Goal: Task Accomplishment & Management: Use online tool/utility

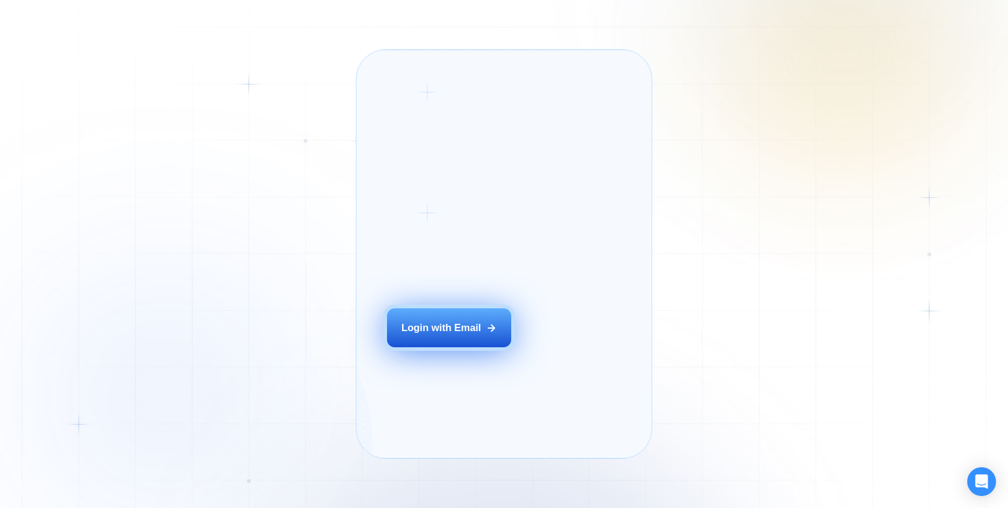
click at [447, 335] on div "Login with Email" at bounding box center [442, 328] width 80 height 14
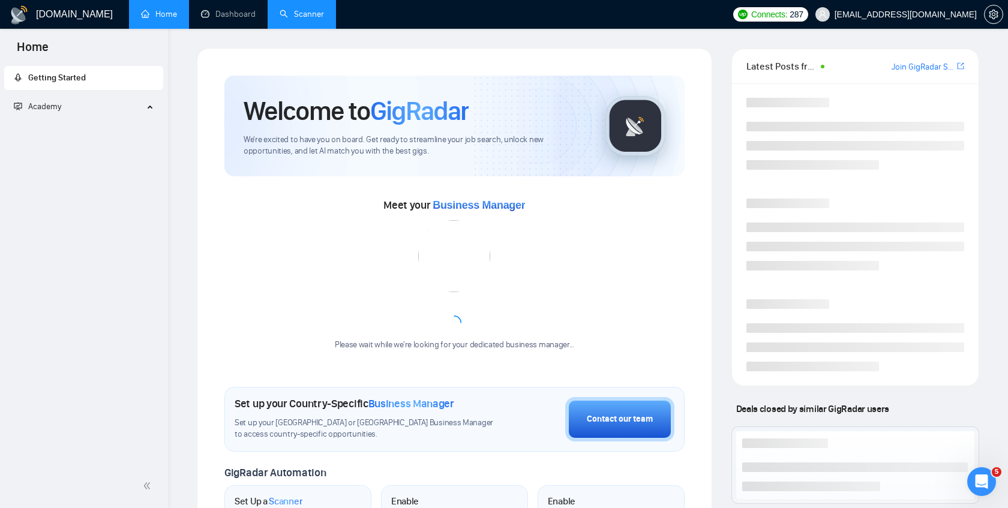
click at [305, 15] on link "Scanner" at bounding box center [302, 14] width 44 height 10
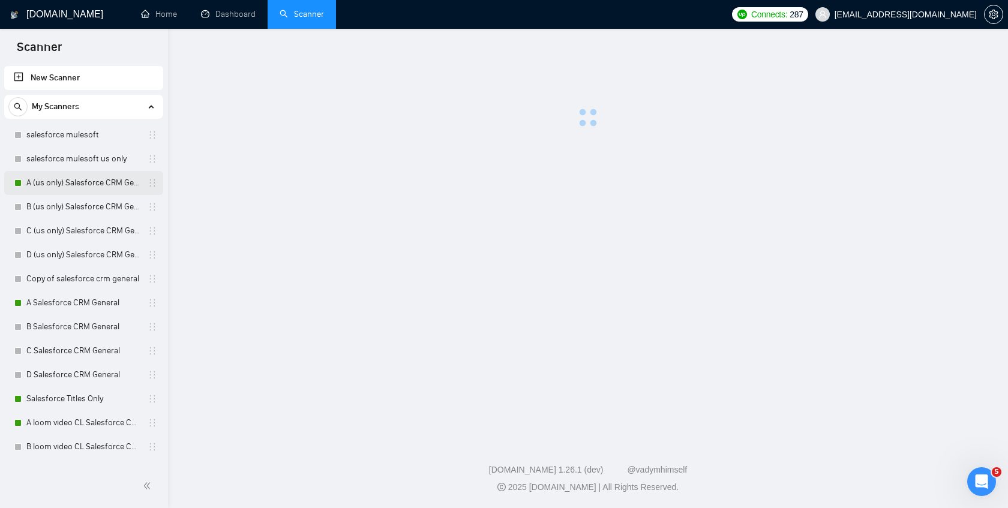
click at [94, 180] on link "A (us only) Salesforce CRM General" at bounding box center [83, 183] width 114 height 24
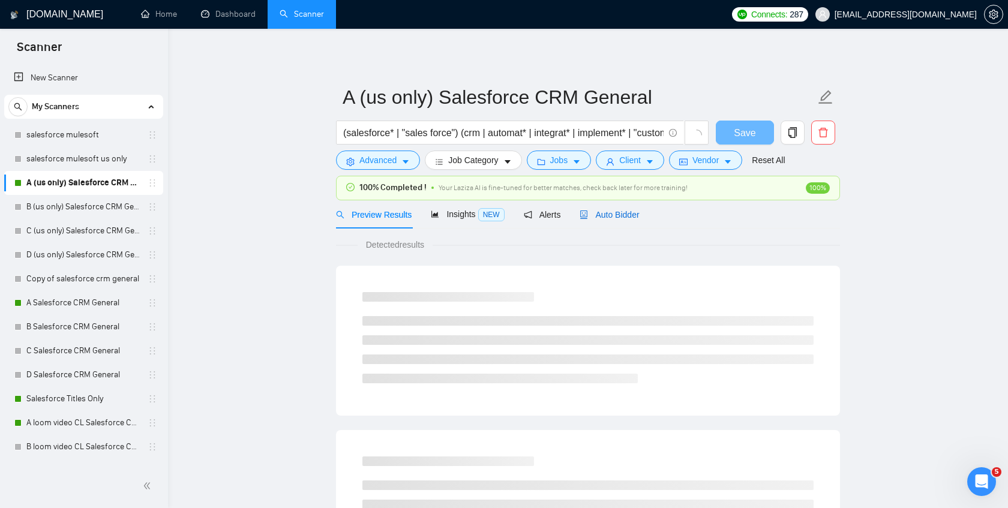
click at [597, 217] on span "Auto Bidder" at bounding box center [609, 215] width 59 height 10
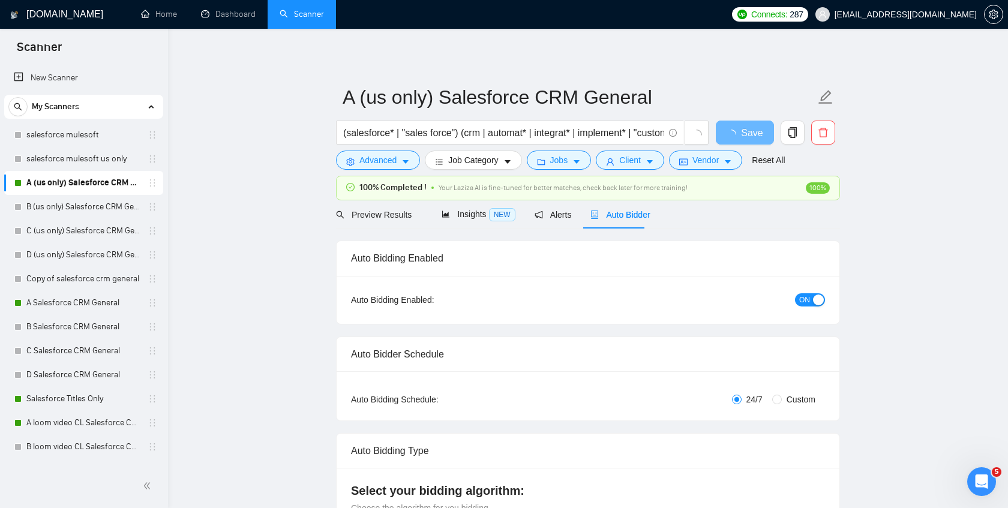
checkbox input "true"
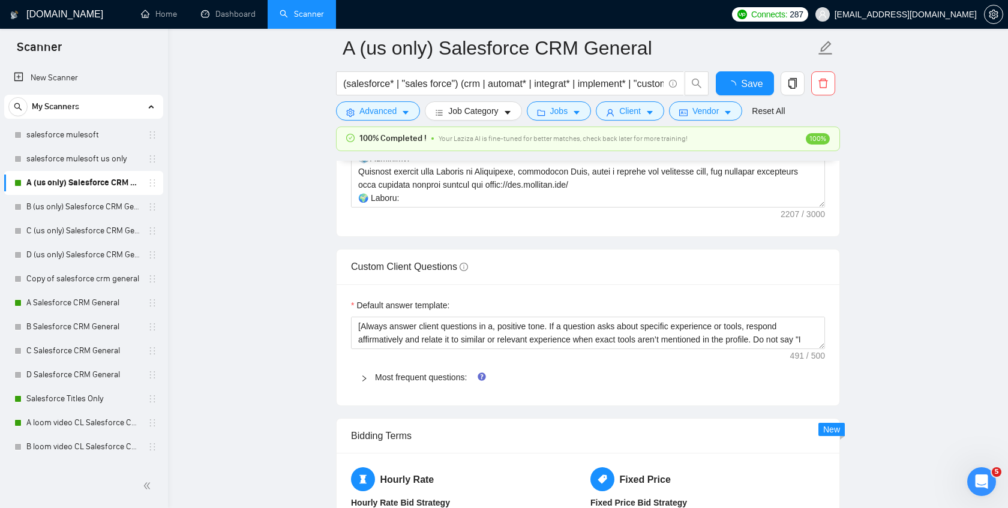
scroll to position [1407, 0]
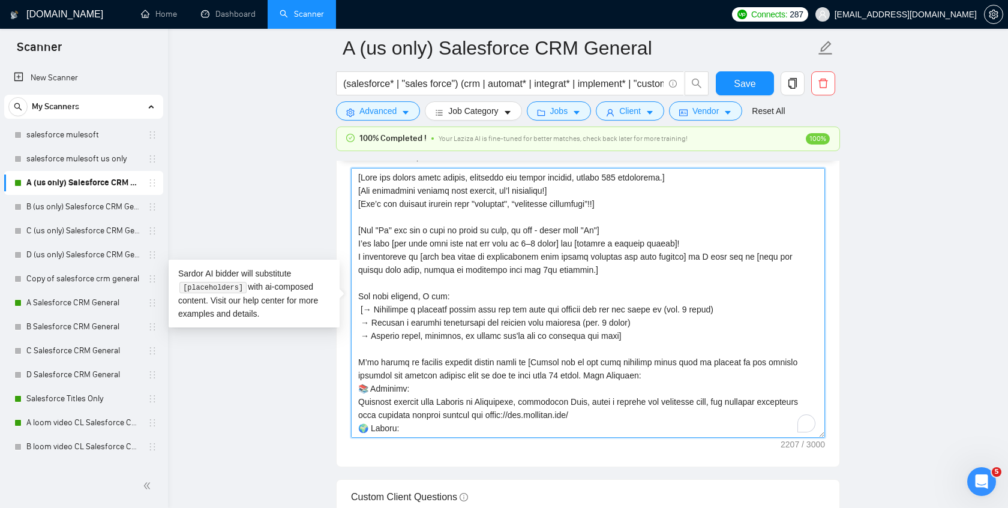
drag, startPoint x: 602, startPoint y: 375, endPoint x: 607, endPoint y: 486, distance: 111.2
click at [607, 486] on form "Auto Bidding Enabled Auto Bidding Enabled: ON Auto Bidder Schedule Auto Bidding…" at bounding box center [588, 388] width 504 height 3091
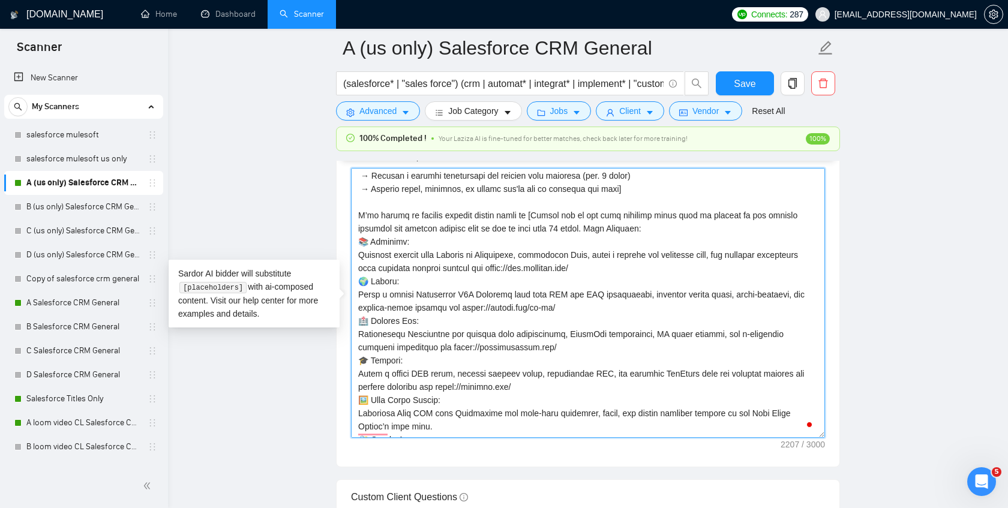
scroll to position [147, 0]
drag, startPoint x: 548, startPoint y: 396, endPoint x: 601, endPoint y: 230, distance: 173.3
click at [601, 230] on textarea "Cover letter template:" at bounding box center [588, 303] width 474 height 270
